Goal: Transaction & Acquisition: Subscribe to service/newsletter

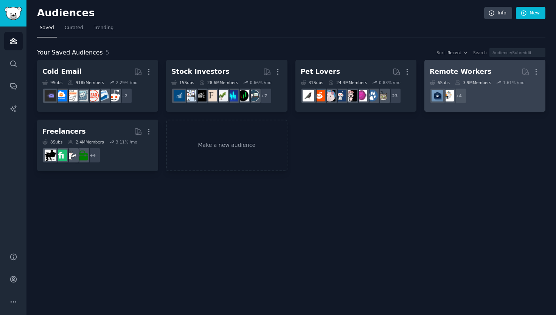
click at [480, 82] on div "3.9M Members" at bounding box center [473, 82] width 36 height 5
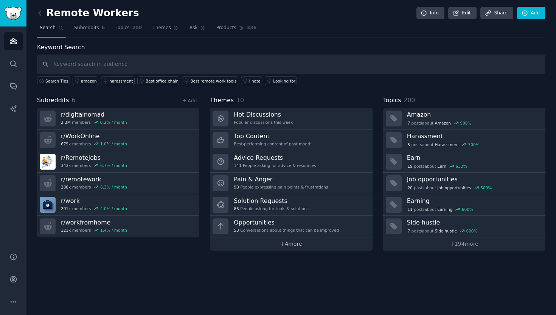
click at [293, 241] on link "+ 4 more" at bounding box center [291, 243] width 162 height 13
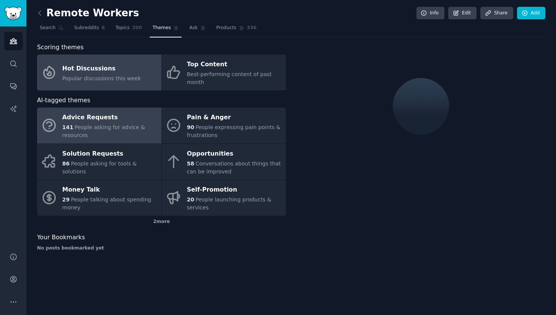
click at [132, 127] on span "People asking for advice & resources" at bounding box center [103, 131] width 83 height 14
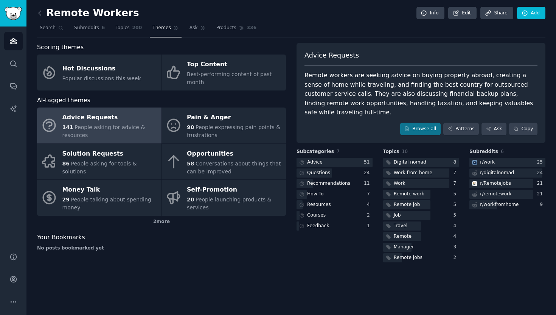
click at [16, 40] on icon "Sidebar" at bounding box center [13, 41] width 7 height 5
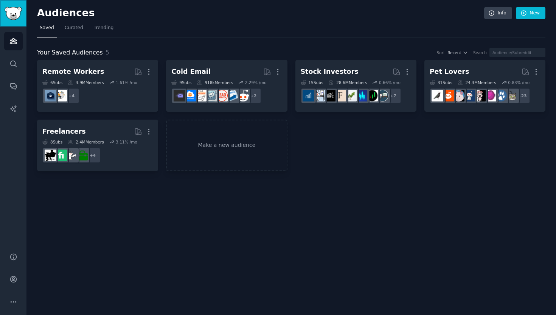
click at [8, 5] on link "Sidebar" at bounding box center [13, 13] width 26 height 26
click at [12, 280] on icon "Sidebar" at bounding box center [13, 279] width 8 height 8
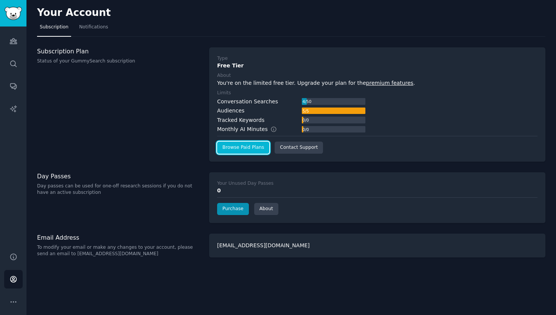
click at [235, 148] on link "Browse Paid Plans" at bounding box center [243, 147] width 52 height 12
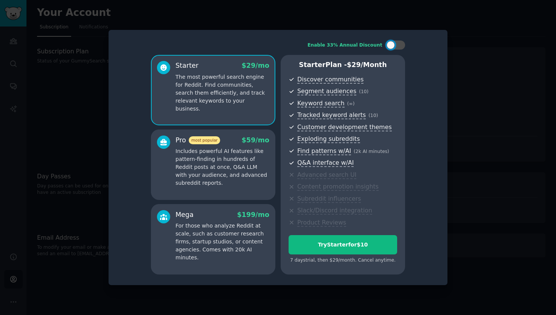
click at [393, 37] on div "Enable 33% Annual Discount Starter $ 29 /mo The most powerful search engine for…" at bounding box center [278, 157] width 328 height 244
click at [393, 48] on div at bounding box center [395, 44] width 19 height 9
click at [392, 47] on icon at bounding box center [391, 45] width 4 height 4
click at [402, 44] on div at bounding box center [395, 44] width 19 height 9
click at [396, 44] on div at bounding box center [400, 45] width 8 height 8
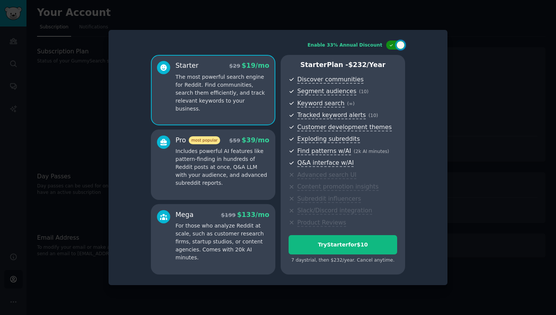
checkbox input "false"
